Goal: Information Seeking & Learning: Learn about a topic

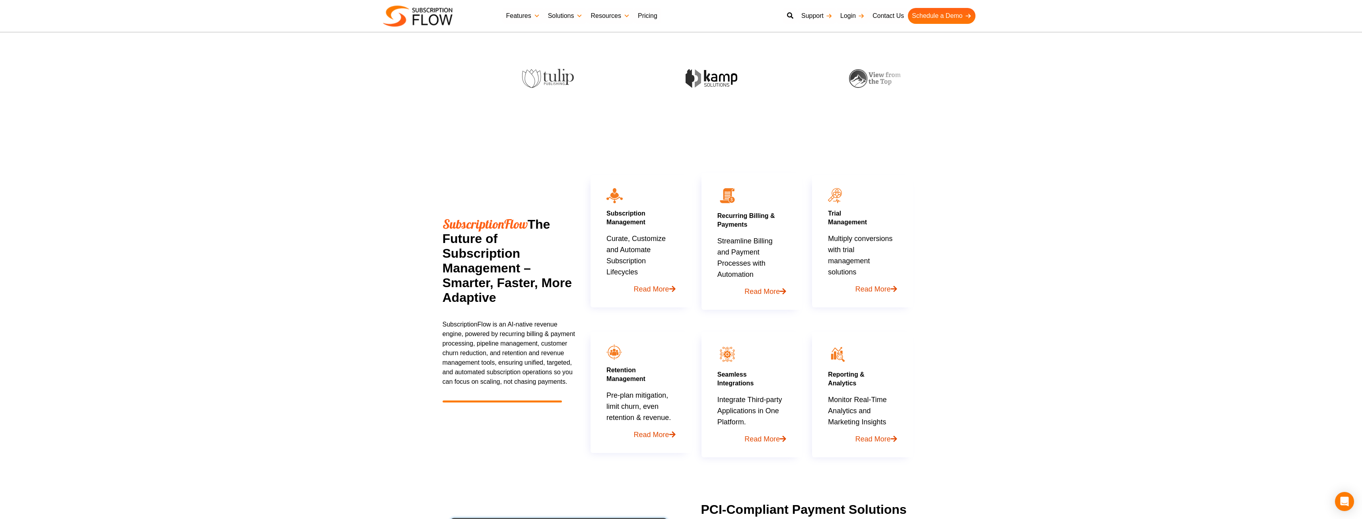
scroll to position [274, 0]
click at [742, 289] on link "Read More" at bounding box center [751, 288] width 69 height 17
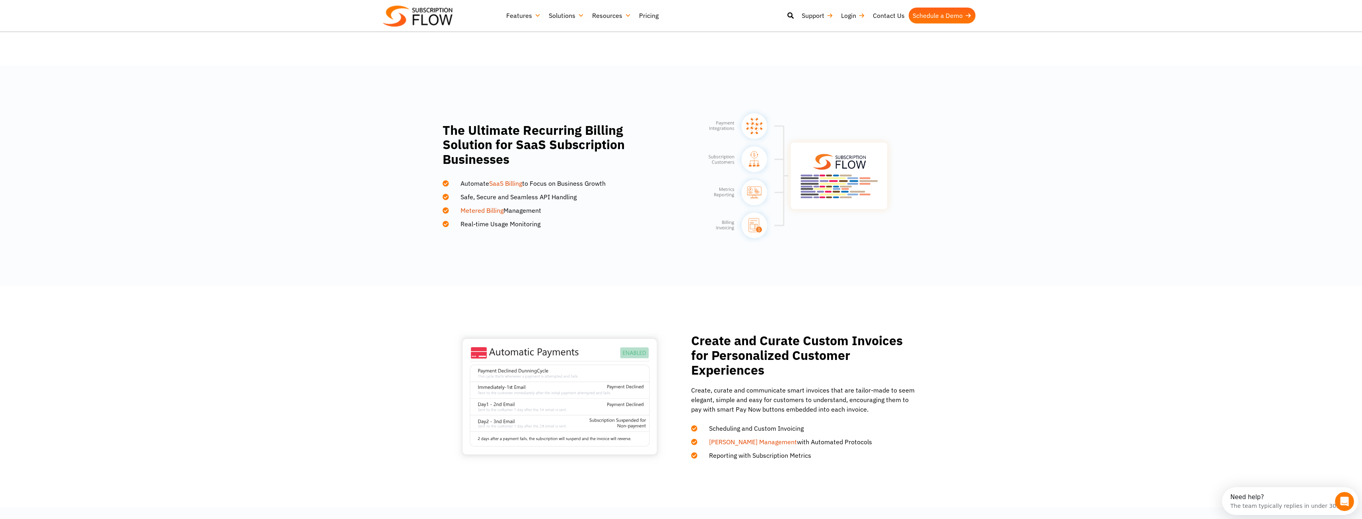
scroll to position [396, 0]
click at [835, 273] on section "The Ultimate Recurring Billing Solution for SaaS Subscription Businesses Automa…" at bounding box center [681, 175] width 1362 height 220
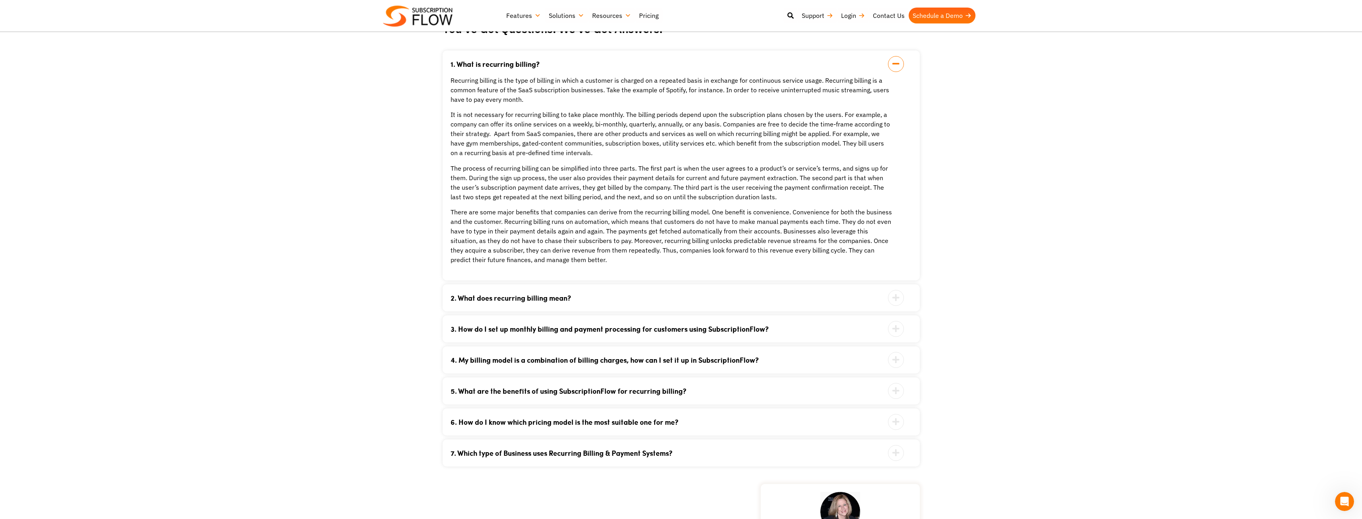
scroll to position [1488, 0]
click at [662, 324] on link "3. How do I set up monthly billing and payment processing for customers using S…" at bounding box center [671, 327] width 441 height 7
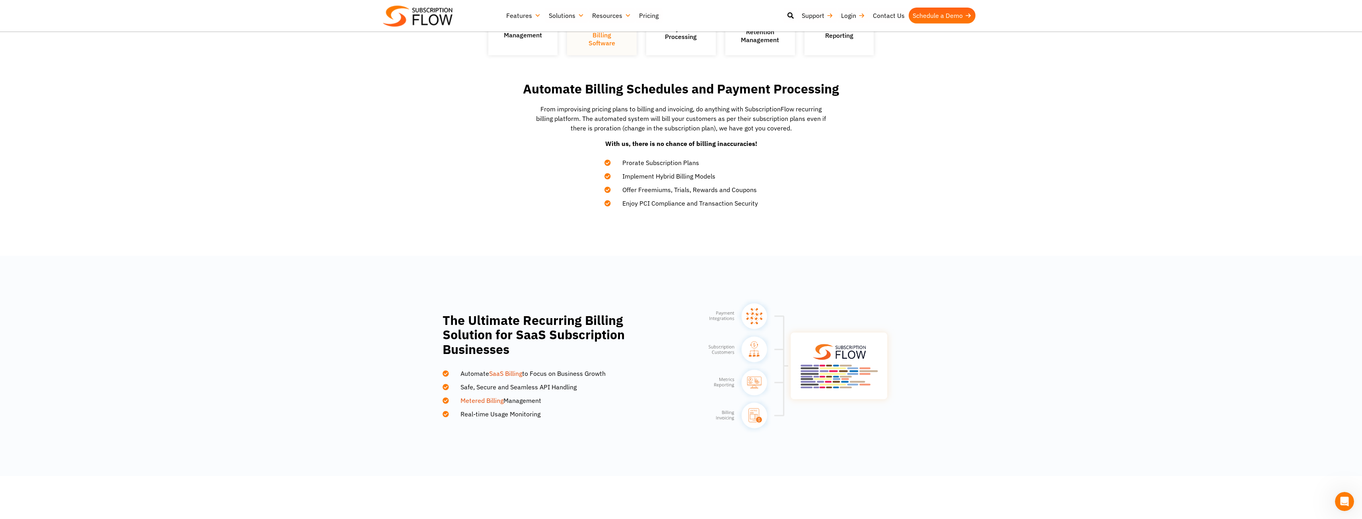
scroll to position [0, 0]
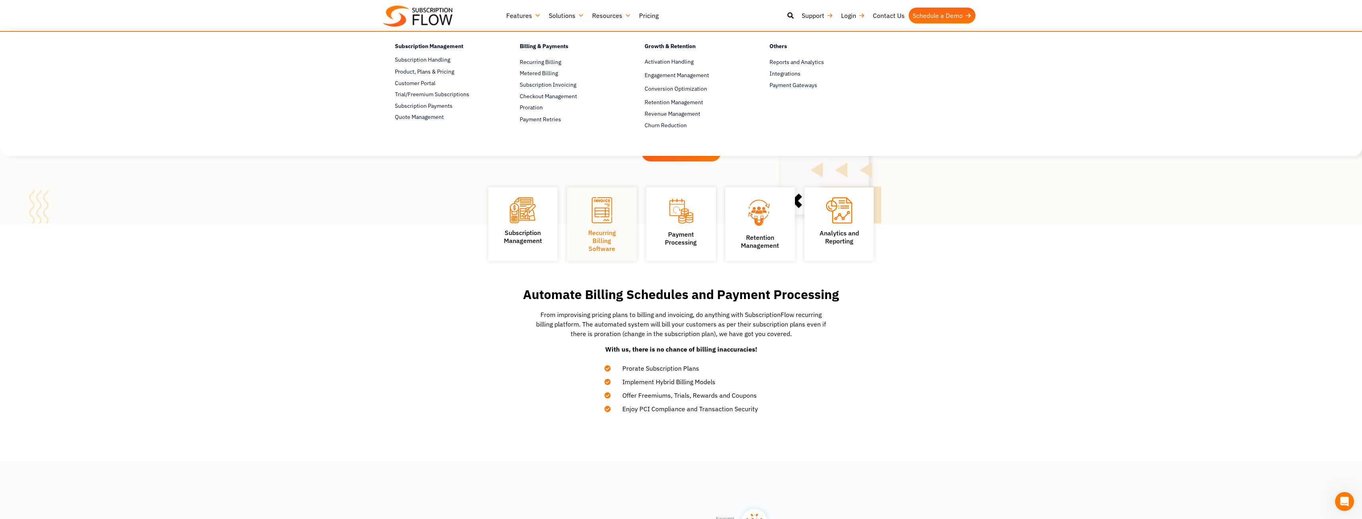
click at [529, 8] on link "Features" at bounding box center [523, 16] width 43 height 16
click at [434, 57] on link "Subscription Handling" at bounding box center [443, 60] width 97 height 10
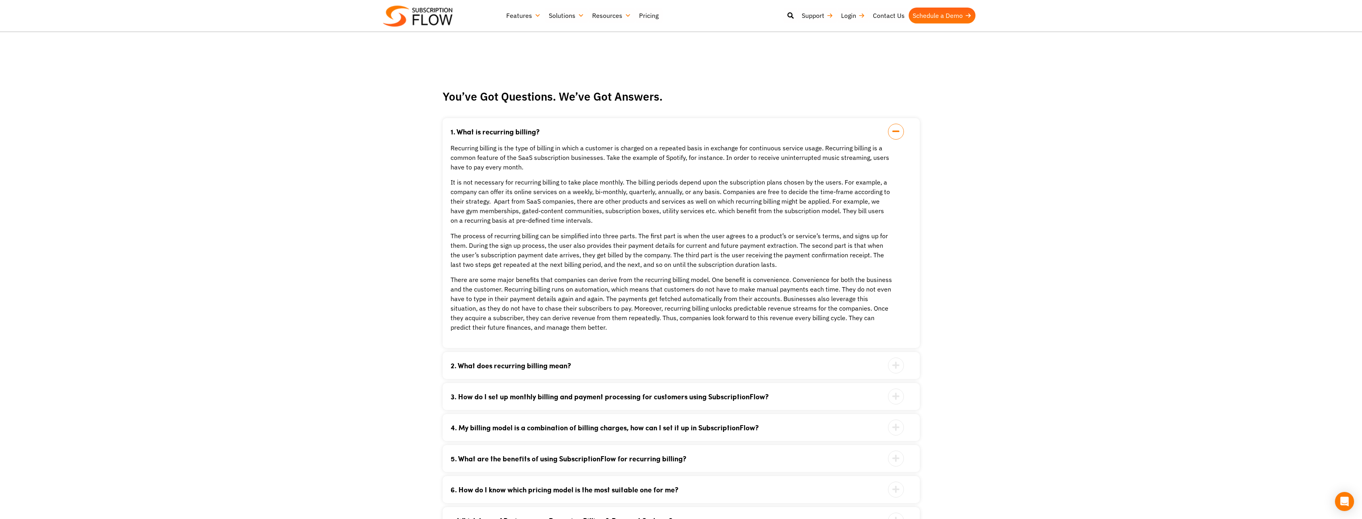
scroll to position [1420, 0]
